Goal: Contribute content: Contribute content

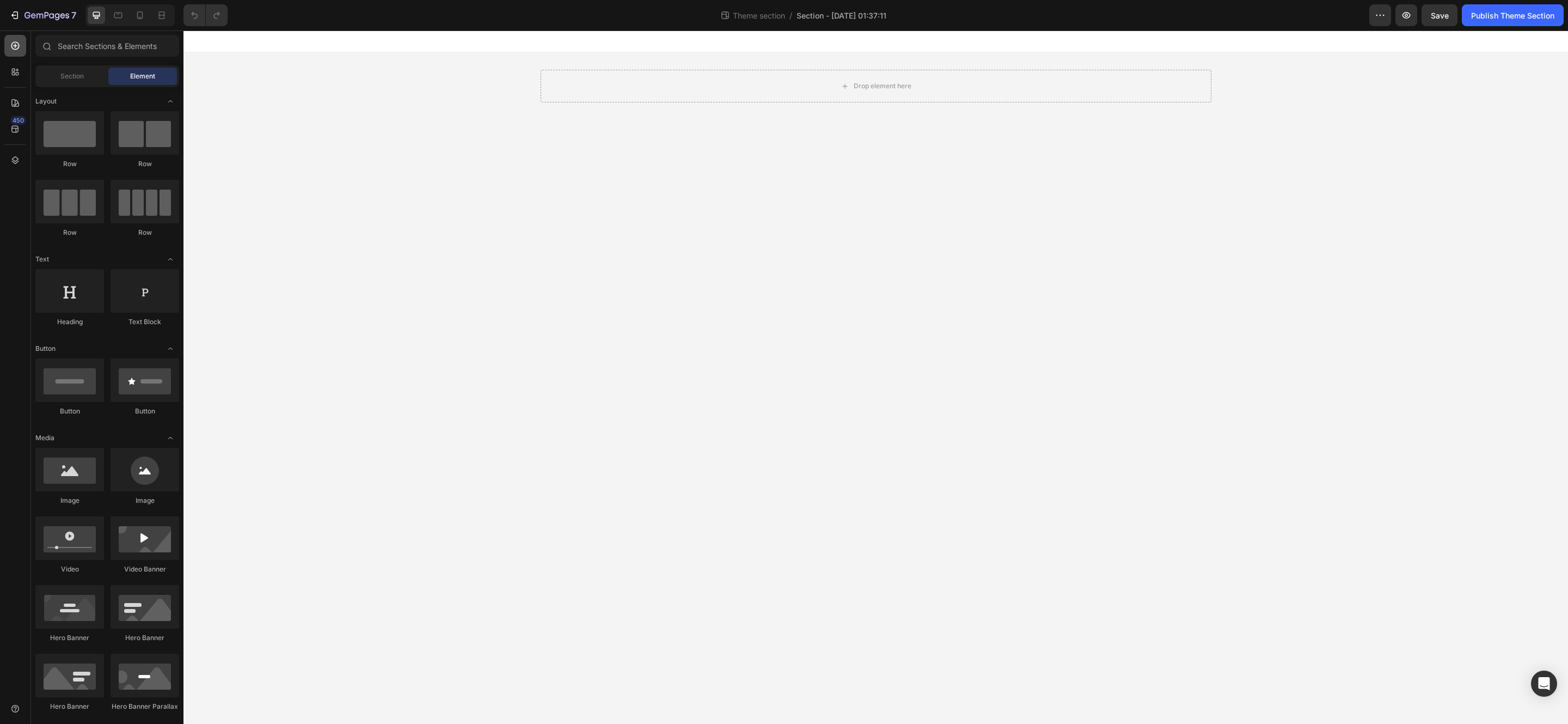
click at [10, 44] on icon at bounding box center [15, 46] width 11 height 11
click at [12, 41] on icon at bounding box center [15, 46] width 11 height 11
click at [13, 46] on icon at bounding box center [15, 46] width 11 height 11
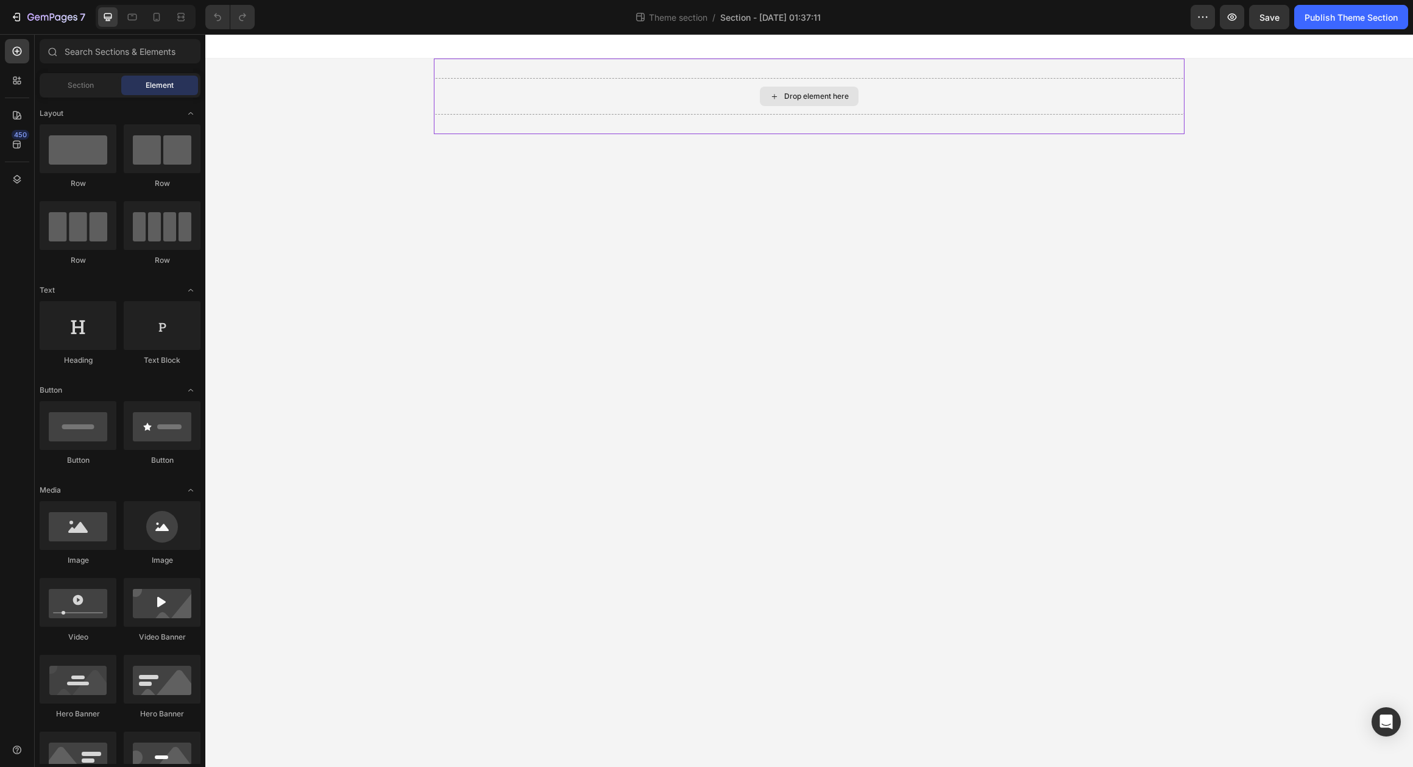
click at [709, 107] on div "Drop element here" at bounding box center [809, 96] width 751 height 37
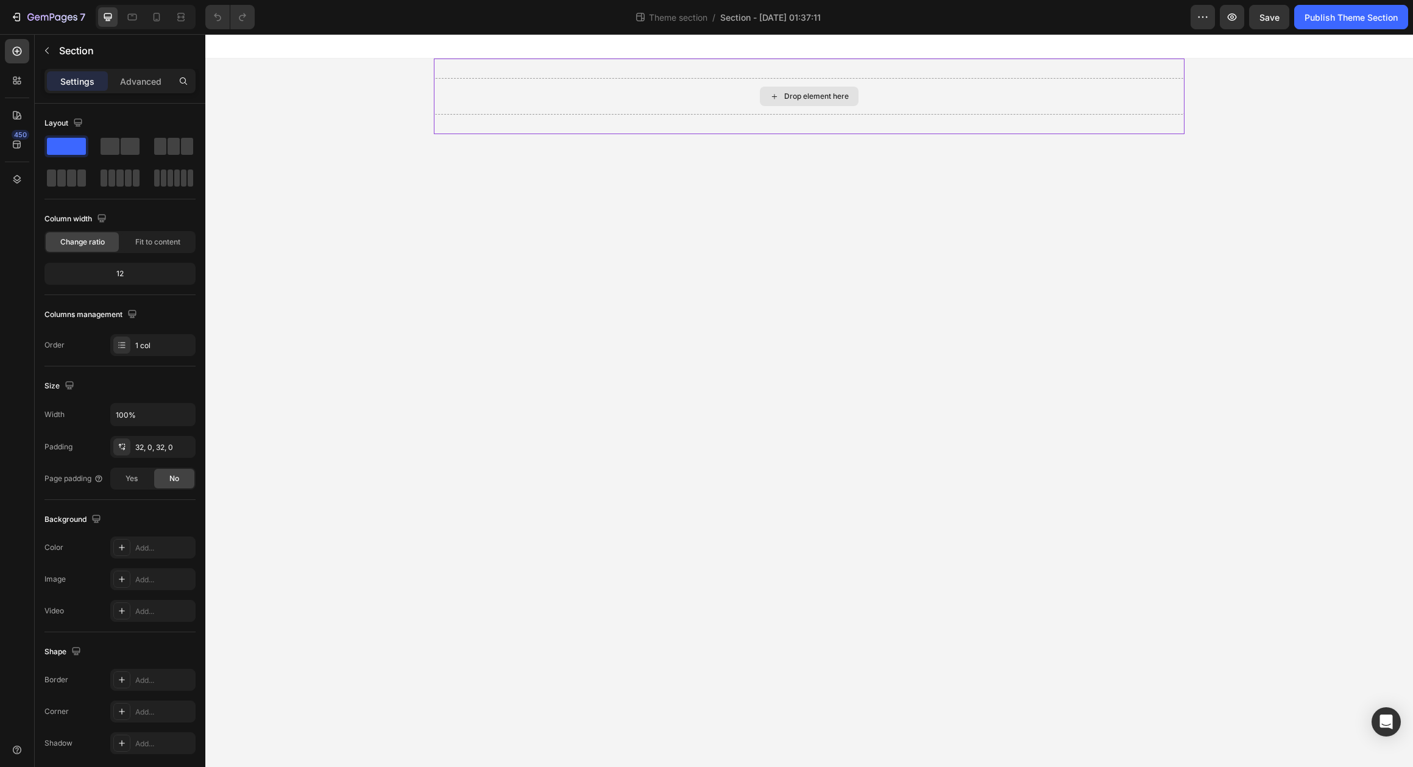
click at [710, 97] on div "Drop element here" at bounding box center [809, 96] width 751 height 37
click at [15, 136] on div "450" at bounding box center [21, 135] width 18 height 10
click at [15, 79] on icon at bounding box center [15, 79] width 4 height 4
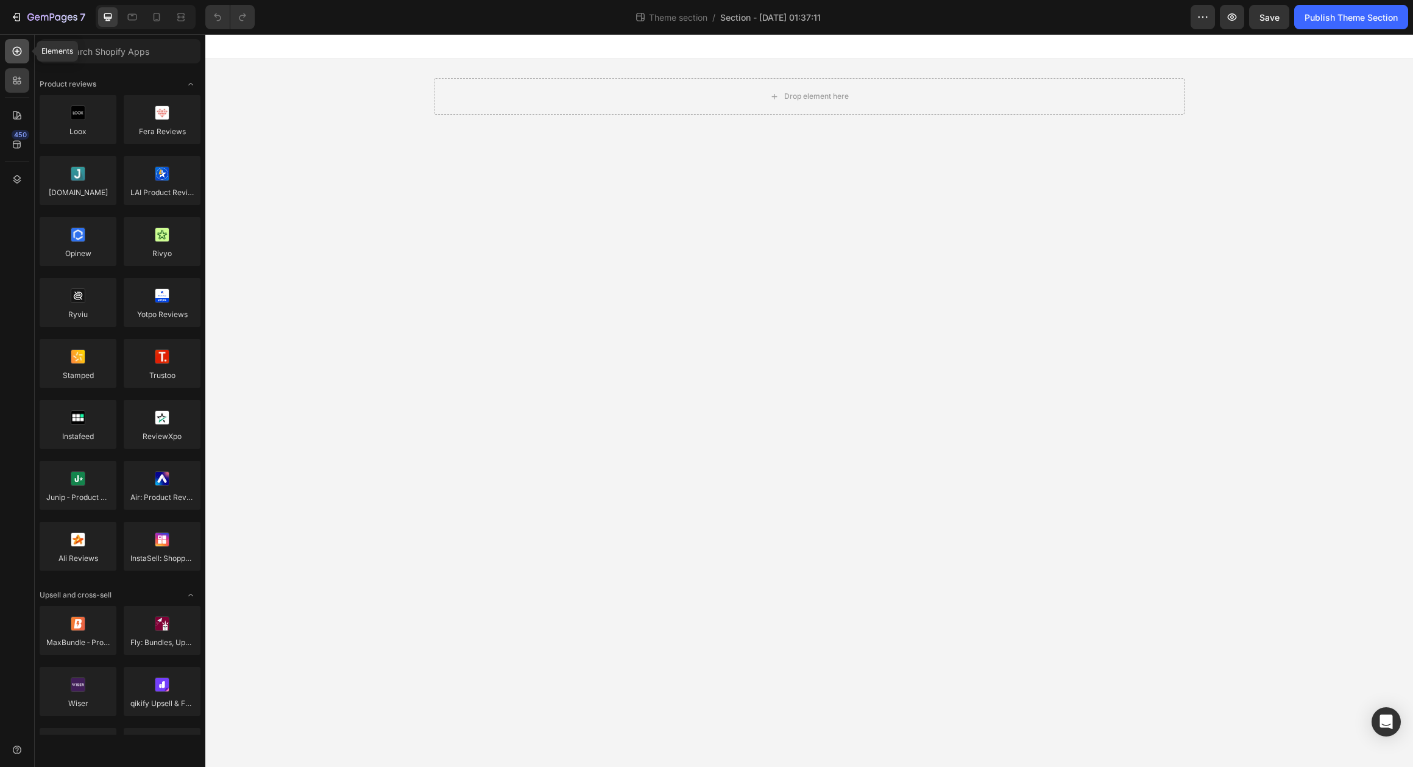
click at [15, 55] on icon at bounding box center [17, 51] width 9 height 9
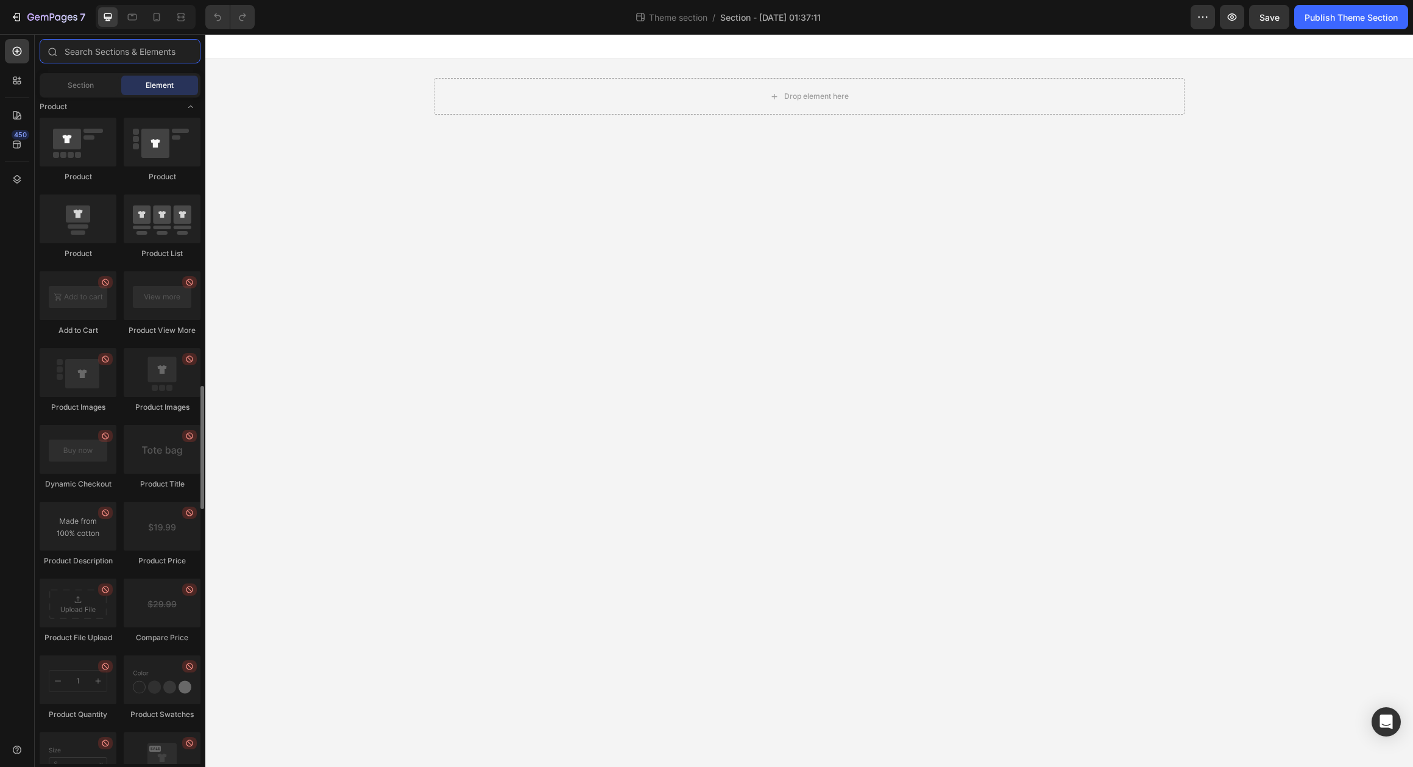
scroll to position [152, 0]
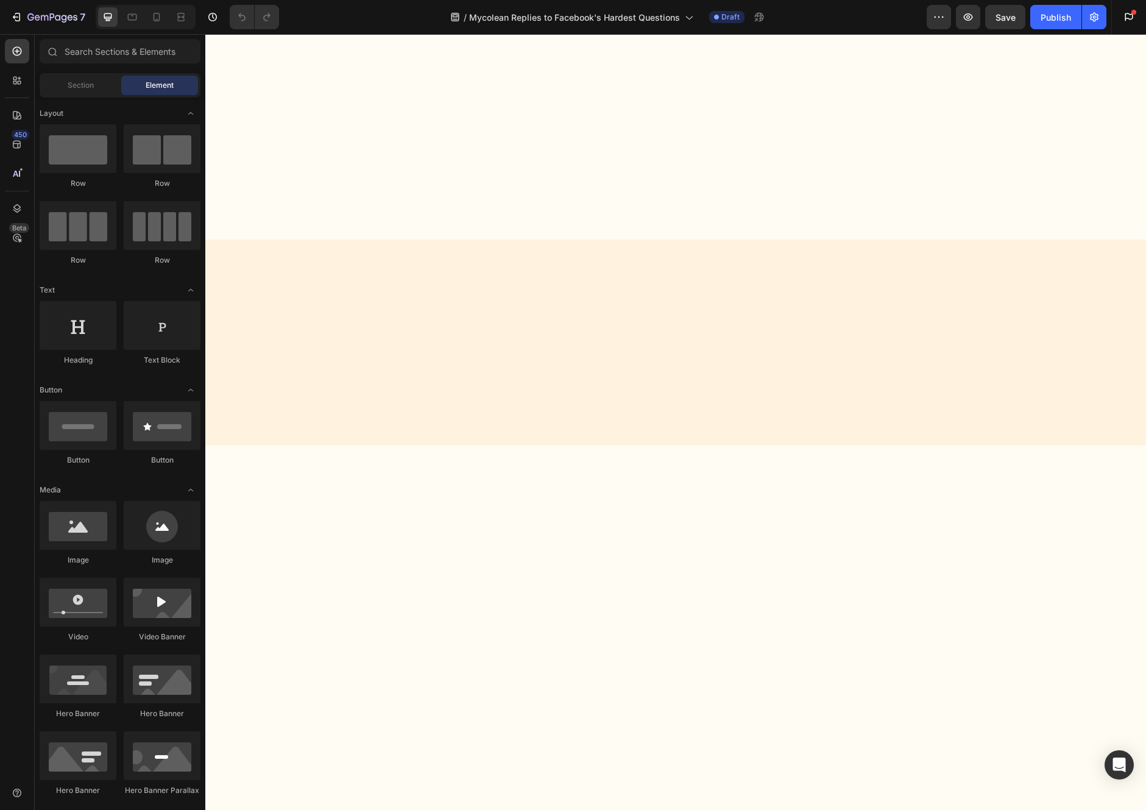
scroll to position [4733, 0]
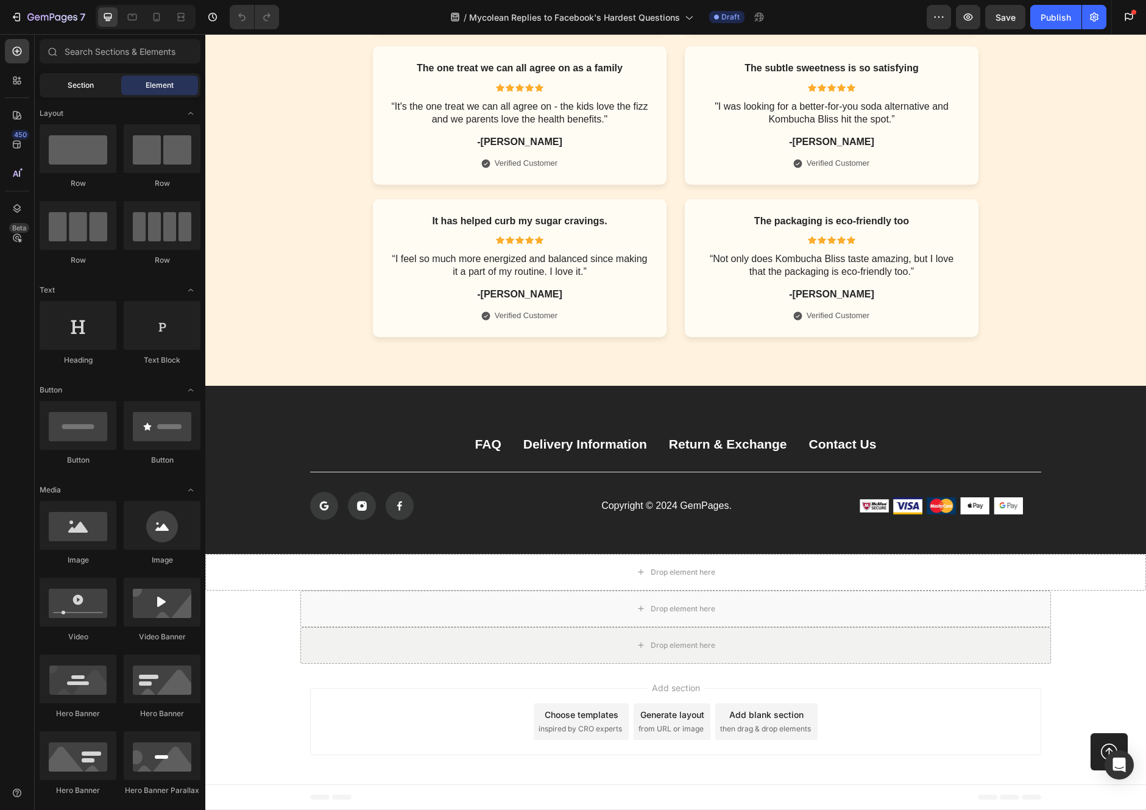
click at [78, 83] on span "Section" at bounding box center [81, 85] width 26 height 11
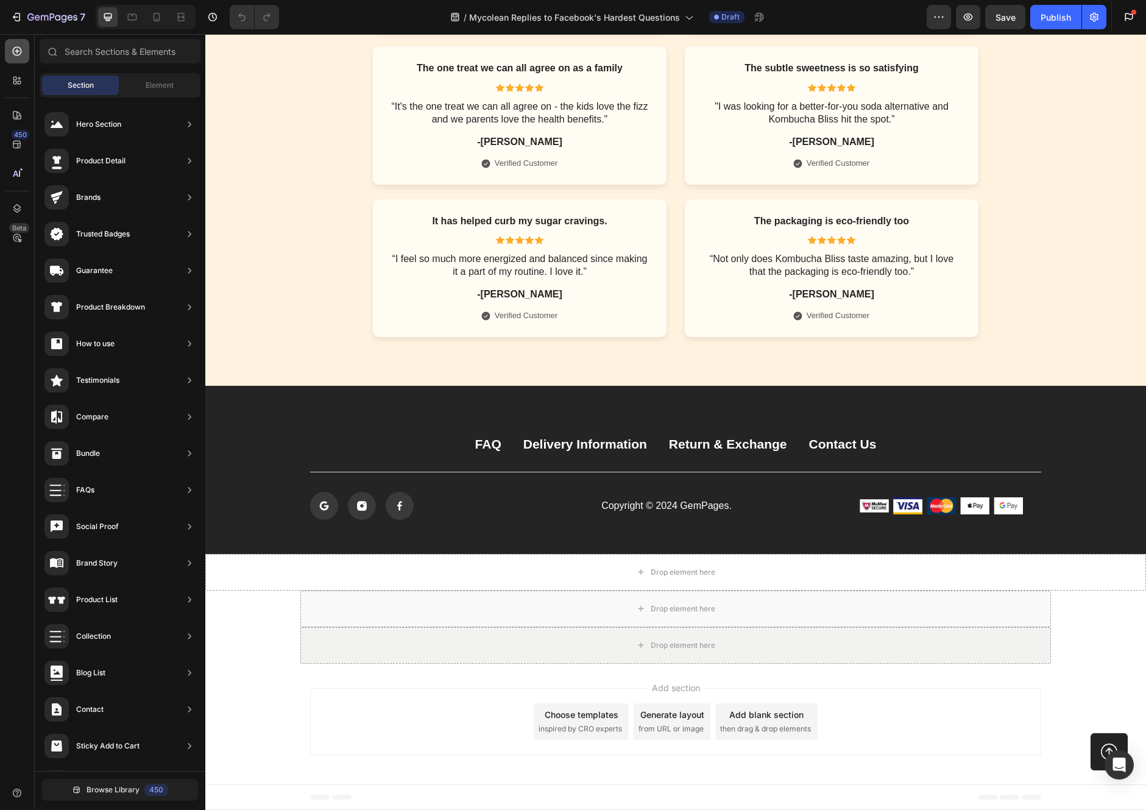
click at [24, 52] on div at bounding box center [17, 51] width 24 height 24
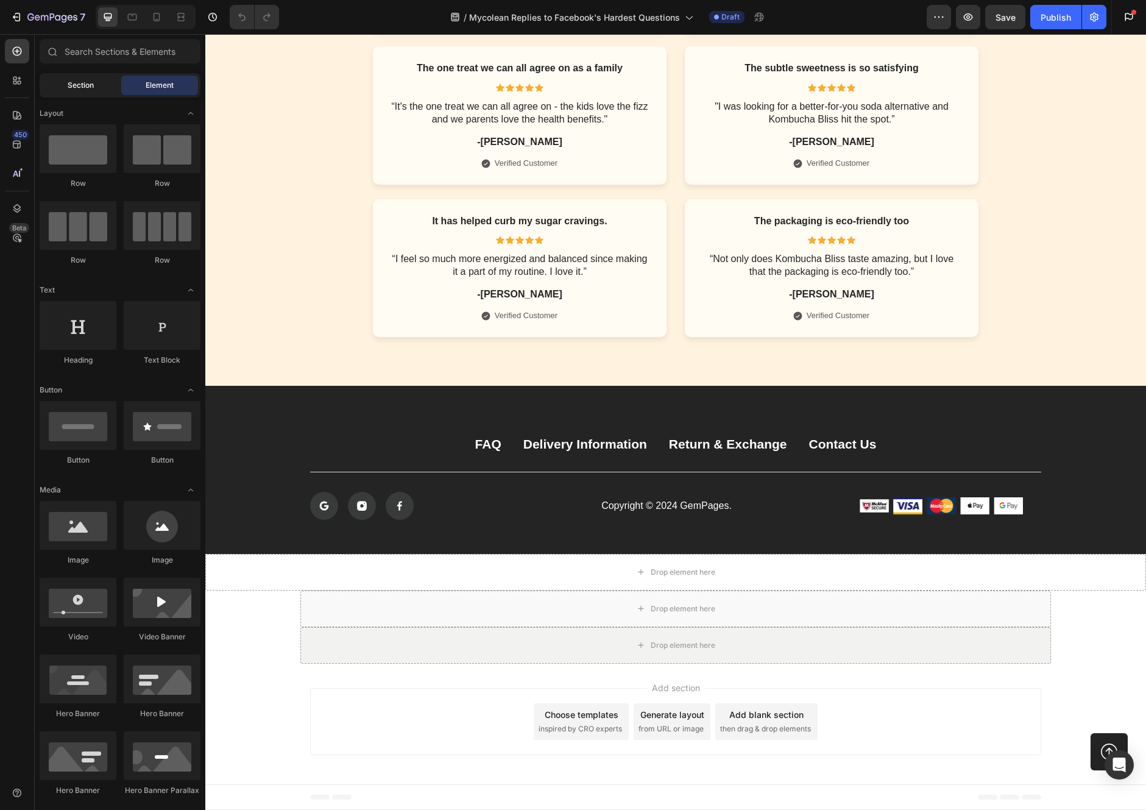
click at [82, 88] on span "Section" at bounding box center [81, 85] width 26 height 11
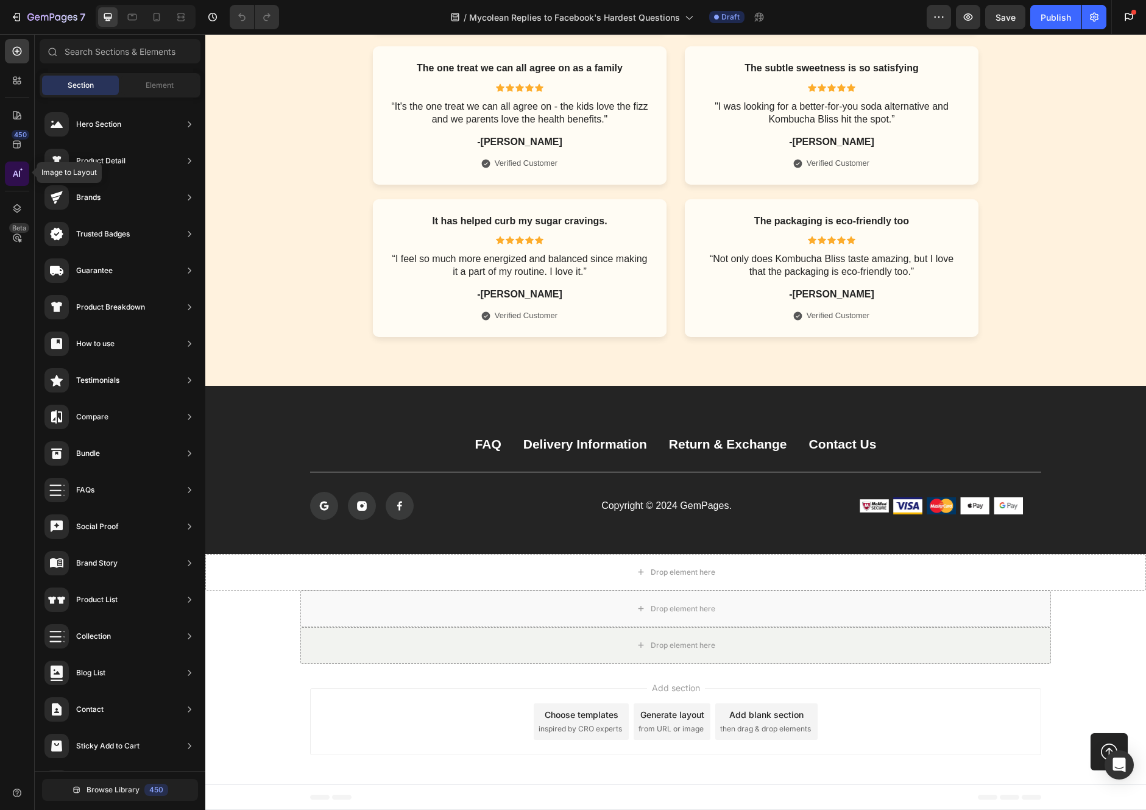
click at [16, 170] on icon at bounding box center [17, 174] width 12 height 12
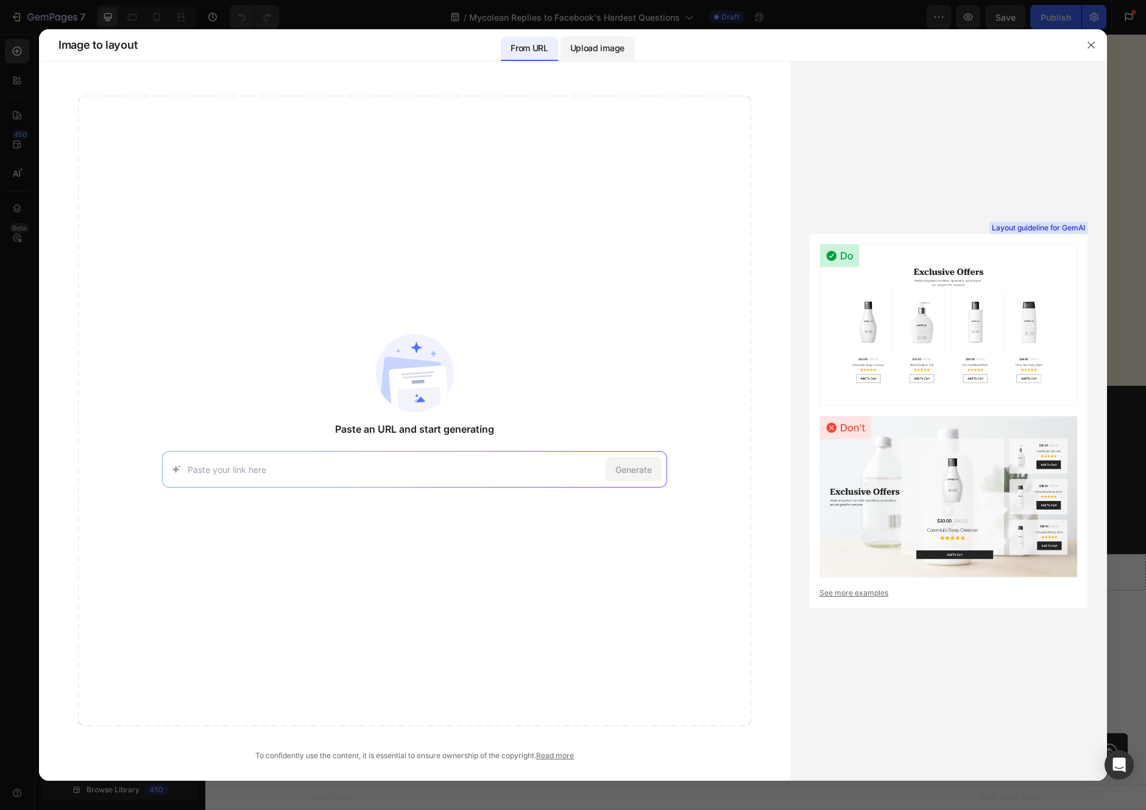
click at [623, 49] on p "Upload image" at bounding box center [597, 48] width 54 height 15
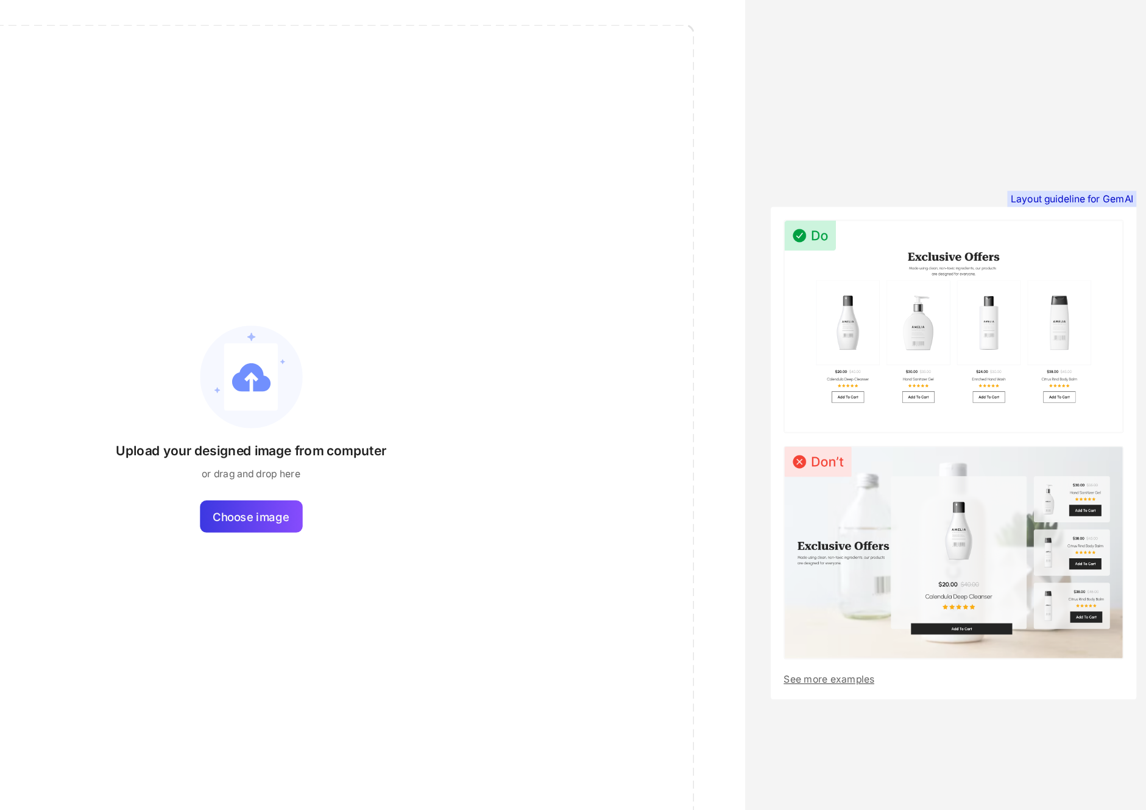
click at [949, 325] on img at bounding box center [949, 325] width 258 height 162
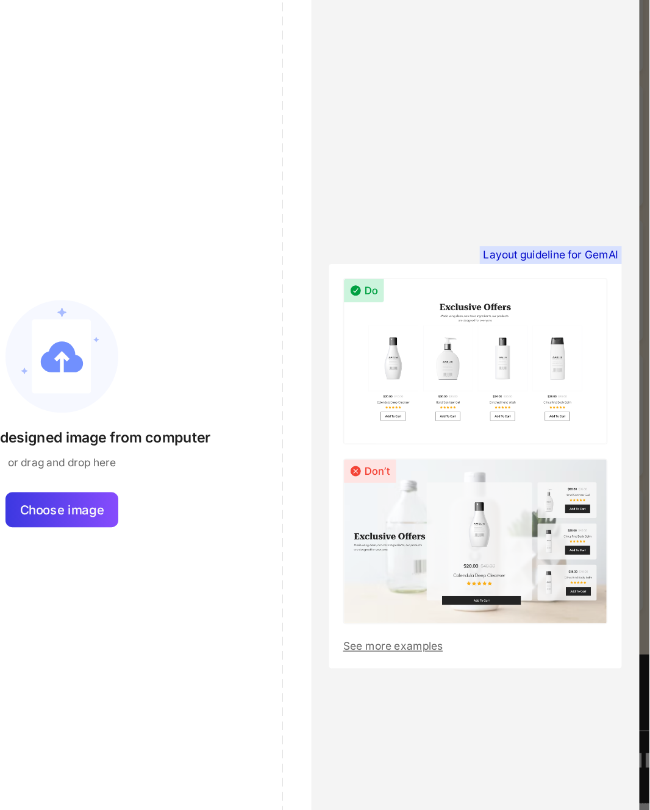
scroll to position [4148, 0]
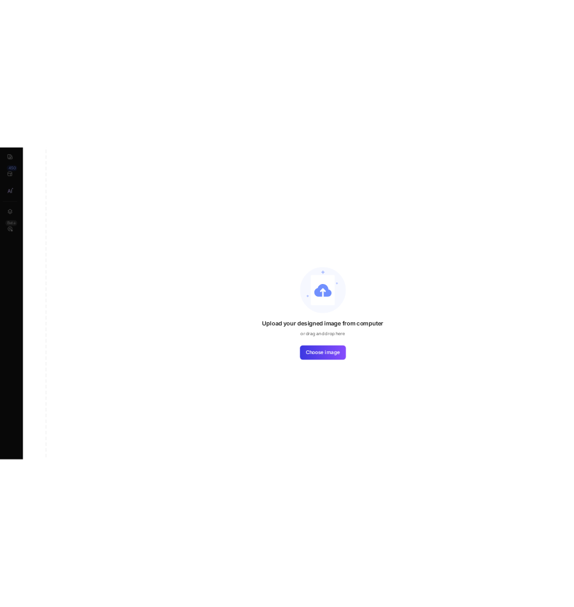
scroll to position [4148, 0]
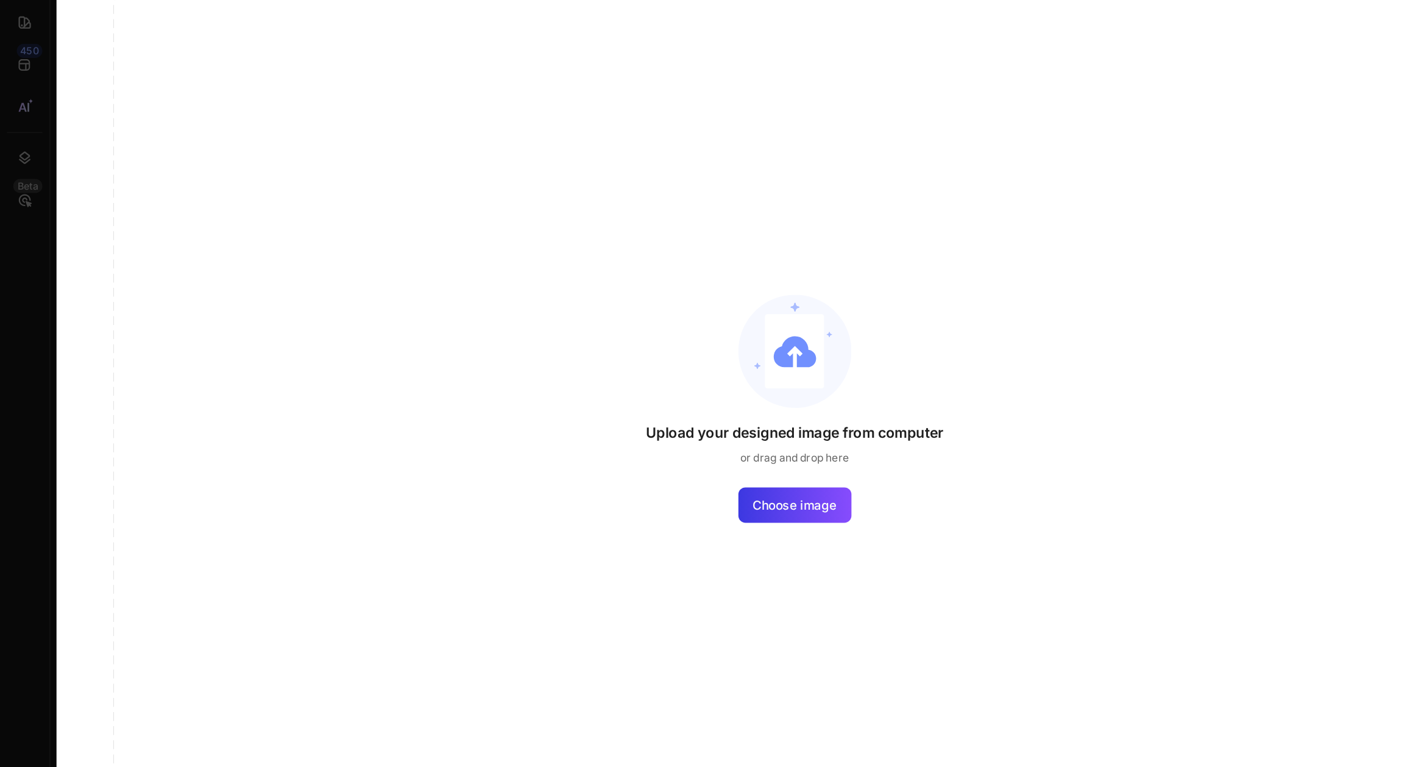
click at [32, 305] on div at bounding box center [706, 383] width 1413 height 767
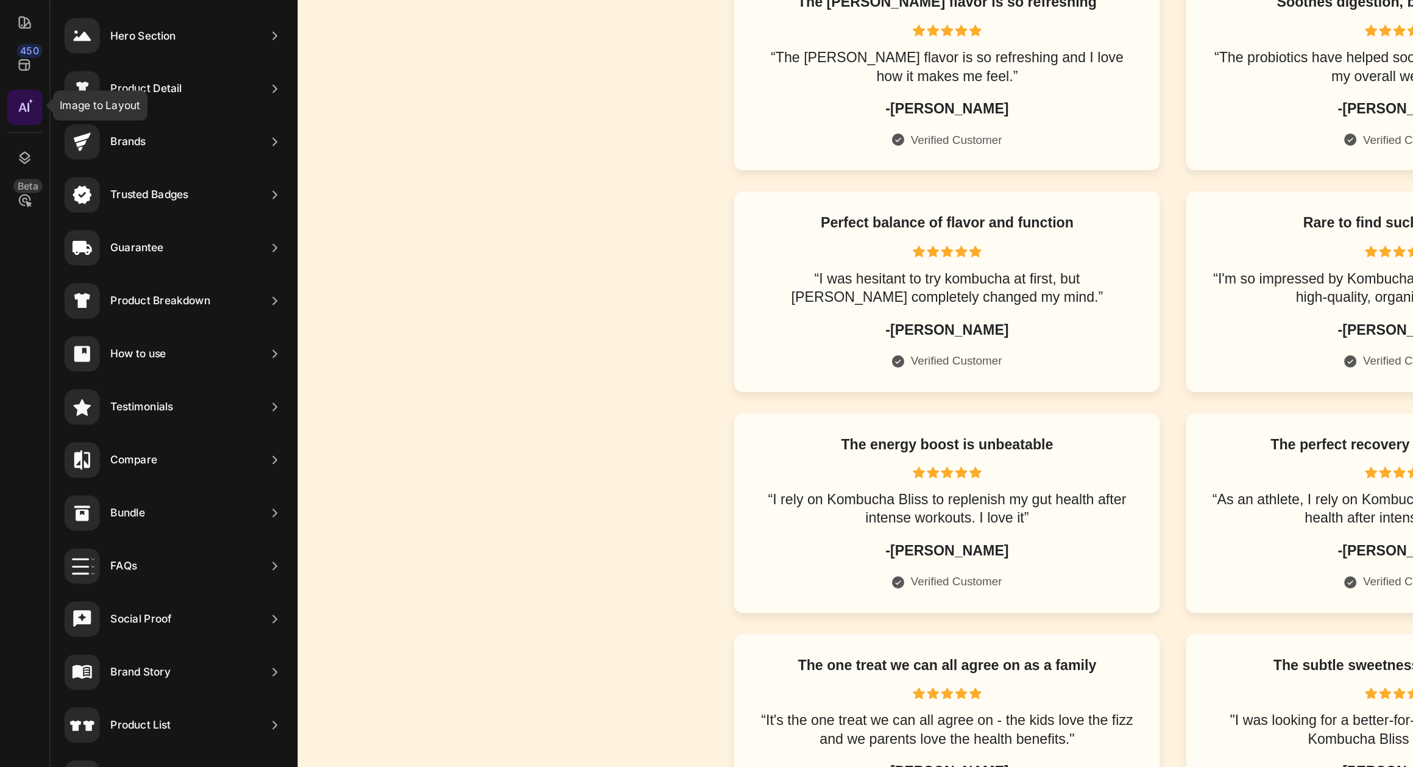
click at [21, 170] on icon at bounding box center [17, 174] width 12 height 12
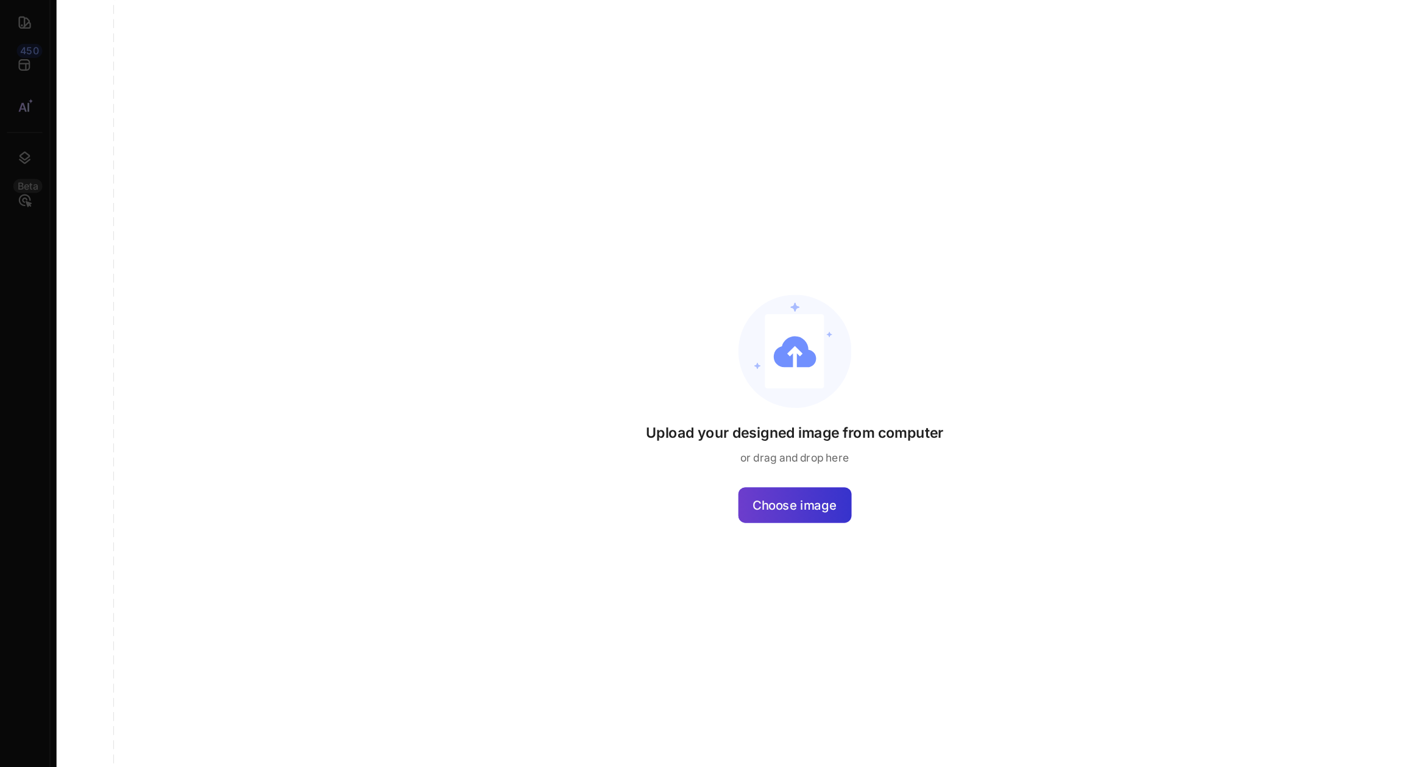
click at [542, 442] on span "Choose image" at bounding box center [548, 447] width 58 height 13
click at [0, 0] on input "Choose image" at bounding box center [0, 0] width 0 height 0
